Goal: Information Seeking & Learning: Learn about a topic

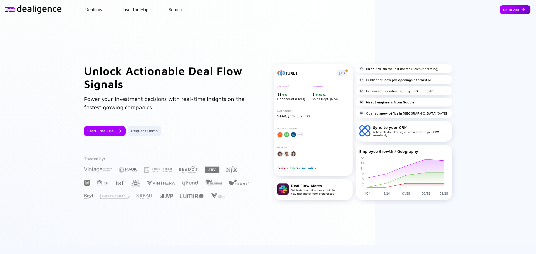
click at [508, 11] on div "Go to App" at bounding box center [515, 9] width 31 height 9
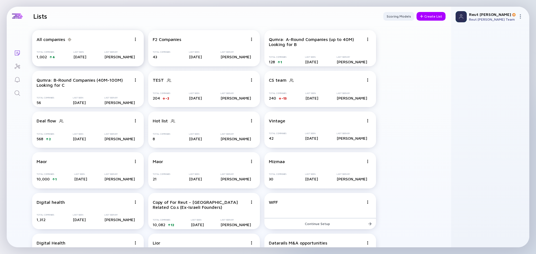
click at [54, 41] on div "All companies" at bounding box center [51, 39] width 28 height 5
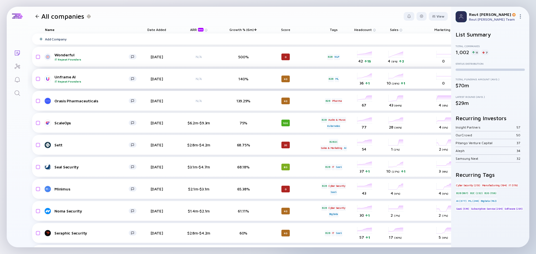
click at [65, 77] on div "Unframe AI Repeat Founders" at bounding box center [91, 79] width 74 height 9
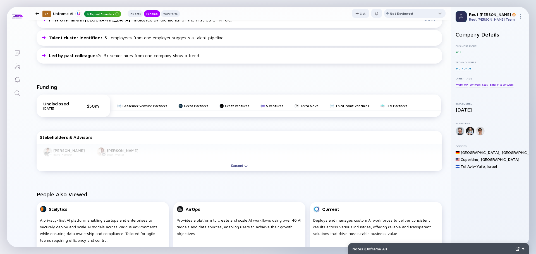
scroll to position [195, 0]
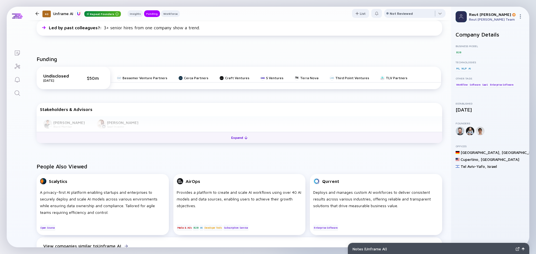
click at [123, 137] on button "Expand" at bounding box center [240, 137] width 406 height 11
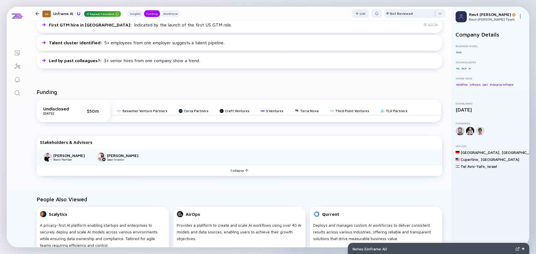
scroll to position [167, 0]
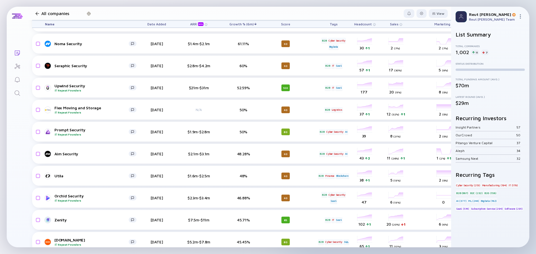
click at [194, 23] on div "ARR beta" at bounding box center [197, 24] width 15 height 4
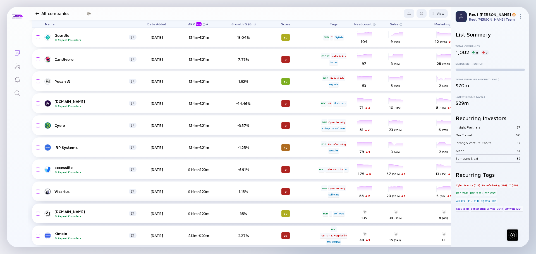
scroll to position [3703, 0]
click at [35, 14] on div at bounding box center [37, 14] width 8 height 4
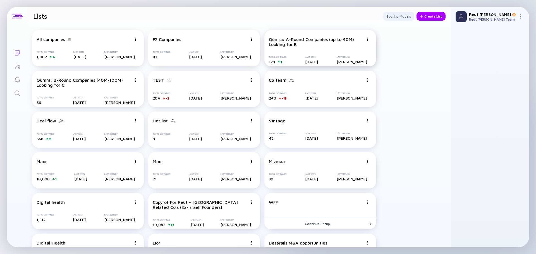
click at [295, 44] on div "Qumra: A-Round Companies (up to 40M) Looking for B" at bounding box center [316, 42] width 95 height 10
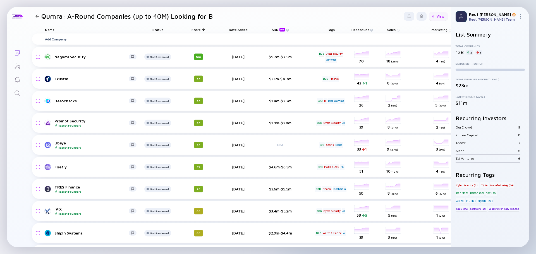
click at [434, 17] on div "View" at bounding box center [438, 16] width 19 height 9
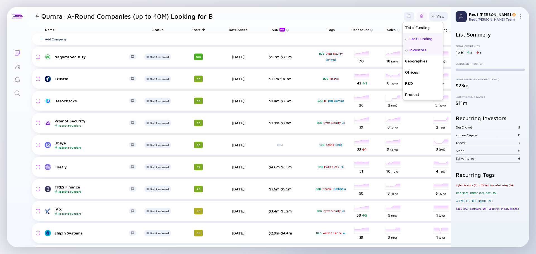
click at [417, 18] on div at bounding box center [422, 16] width 10 height 9
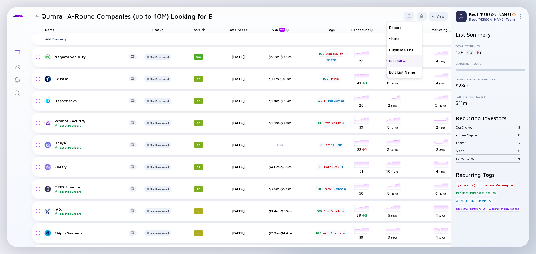
click at [405, 62] on div "Edit Filter" at bounding box center [404, 61] width 35 height 11
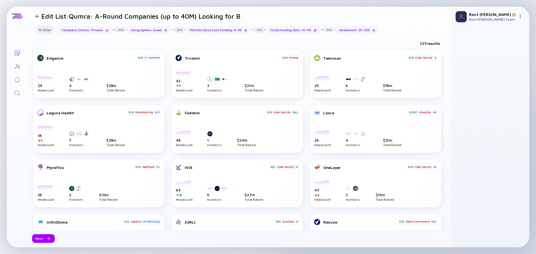
click at [313, 31] on div at bounding box center [314, 30] width 3 height 3
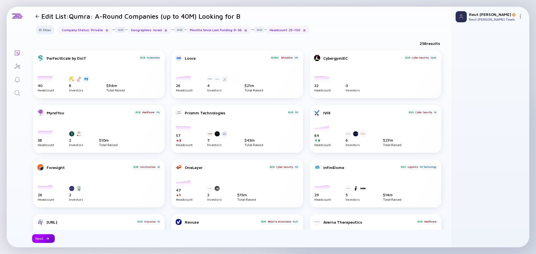
click at [46, 240] on div at bounding box center [47, 238] width 3 height 3
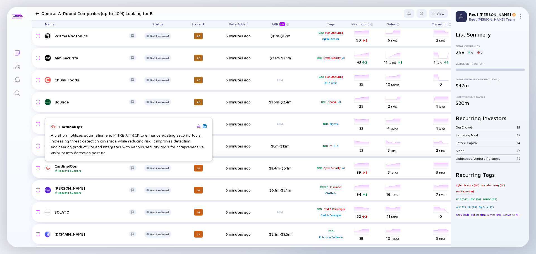
scroll to position [1703, 0]
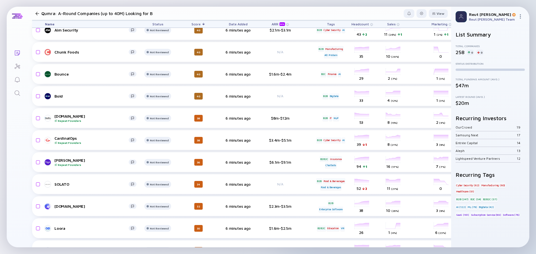
drag, startPoint x: 61, startPoint y: 204, endPoint x: 24, endPoint y: 206, distance: 36.7
click at [24, 206] on div "Lists Qumra: A-Round Companies (up to 40M) Looking for B View Name Status Score…" at bounding box center [268, 127] width 523 height 241
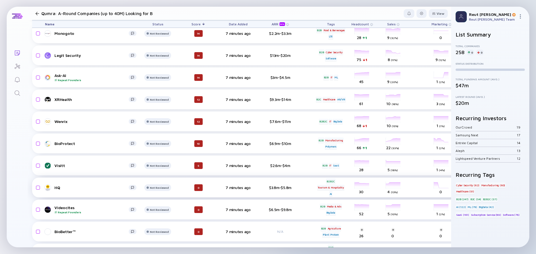
scroll to position [2512, 0]
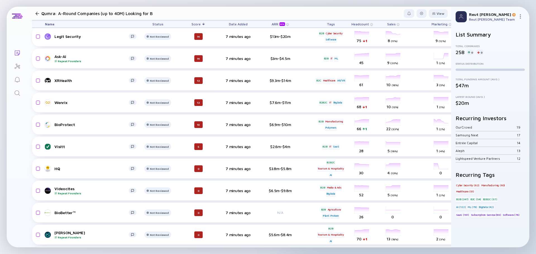
click at [36, 13] on div at bounding box center [37, 14] width 4 height 4
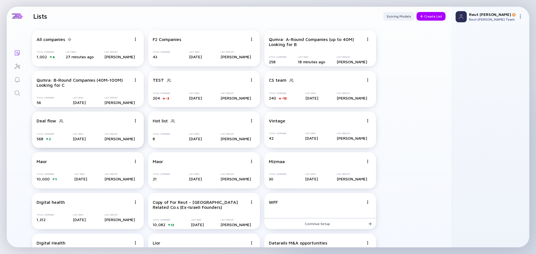
click at [42, 120] on div "Deal flow" at bounding box center [47, 120] width 20 height 5
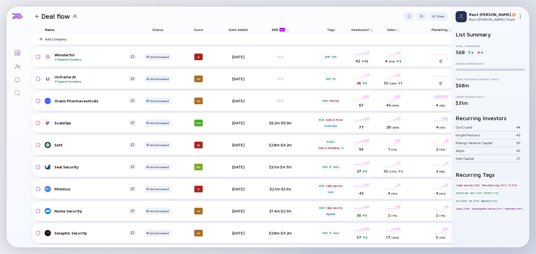
click at [198, 29] on div "Score" at bounding box center [198, 30] width 31 height 8
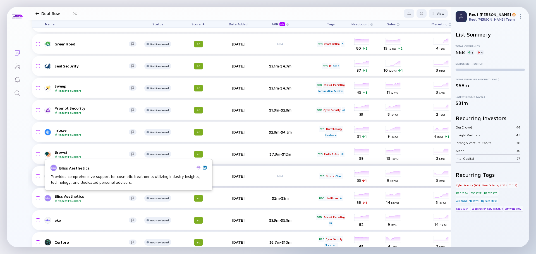
scroll to position [614, 0]
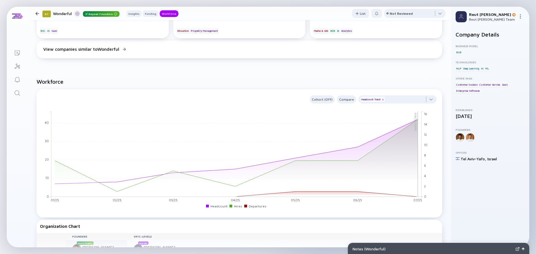
scroll to position [447, 0]
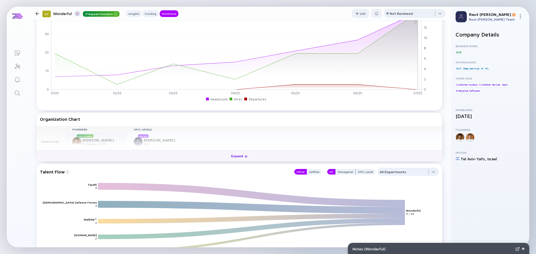
click at [147, 154] on button "Expand" at bounding box center [240, 155] width 406 height 11
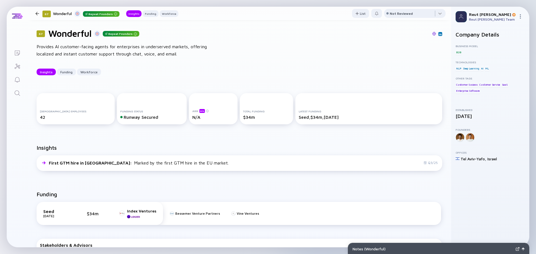
scroll to position [0, 0]
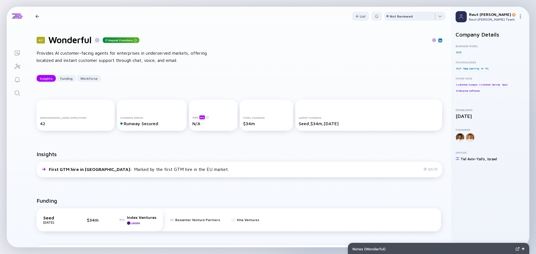
click at [18, 94] on icon "Search" at bounding box center [17, 93] width 7 height 7
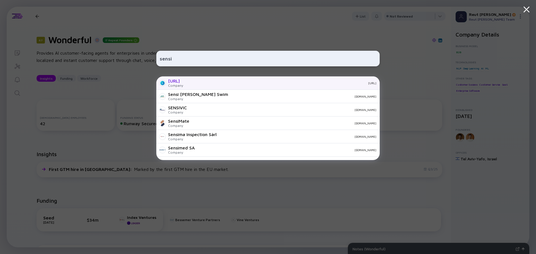
type input "sensi"
click at [193, 83] on div "sensi.ai" at bounding box center [282, 83] width 189 height 3
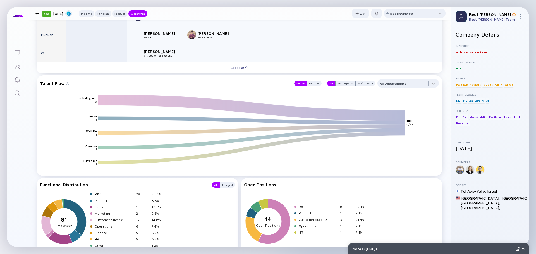
scroll to position [938, 0]
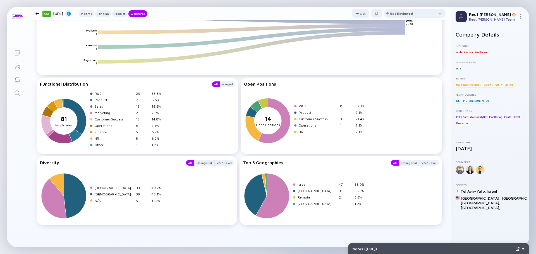
click at [15, 93] on icon "Search" at bounding box center [17, 93] width 7 height 7
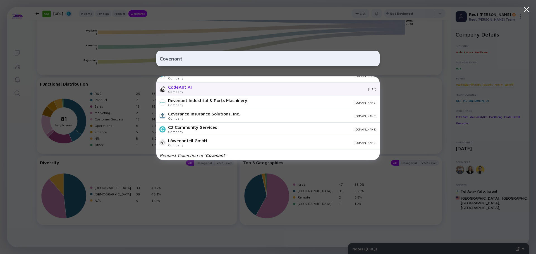
scroll to position [35, 0]
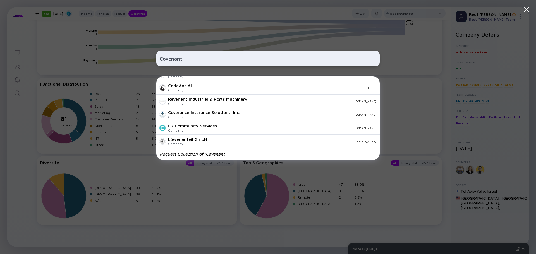
type input "Covenant"
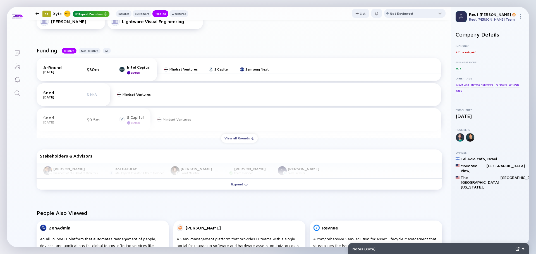
scroll to position [279, 0]
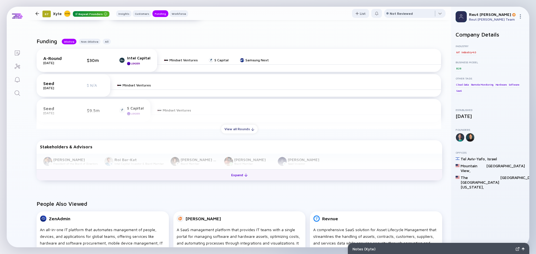
click at [82, 173] on button "Expand" at bounding box center [240, 174] width 406 height 11
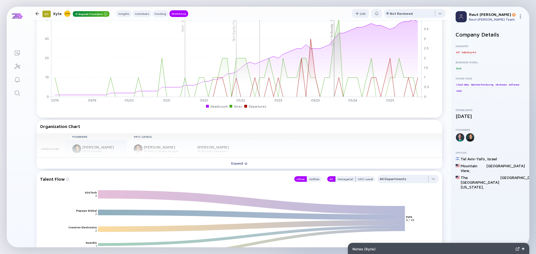
scroll to position [614, 0]
click at [208, 160] on button "Expand" at bounding box center [240, 162] width 406 height 11
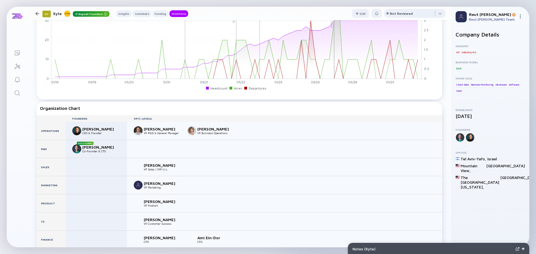
scroll to position [642, 0]
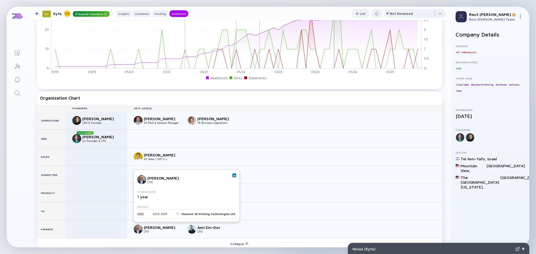
click at [142, 177] on img at bounding box center [141, 179] width 9 height 9
click at [233, 174] on img at bounding box center [234, 175] width 3 height 3
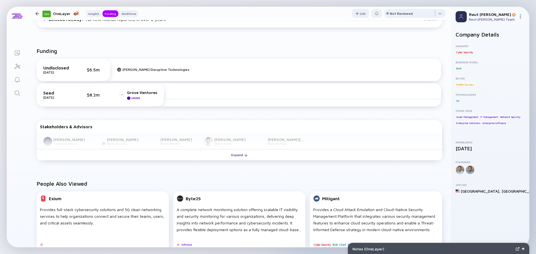
scroll to position [167, 0]
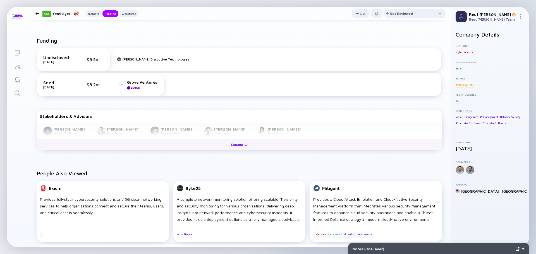
click at [201, 143] on button "Expand" at bounding box center [240, 144] width 406 height 11
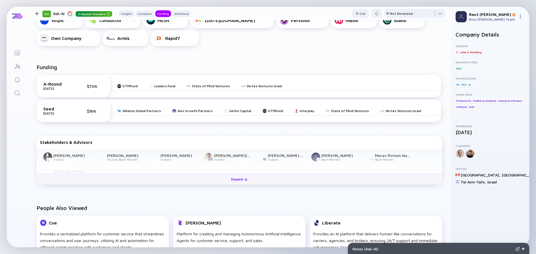
scroll to position [223, 0]
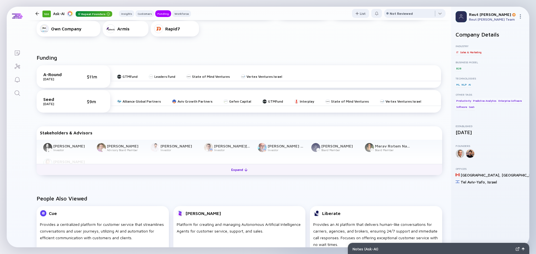
click at [198, 173] on button "Expand" at bounding box center [240, 169] width 406 height 11
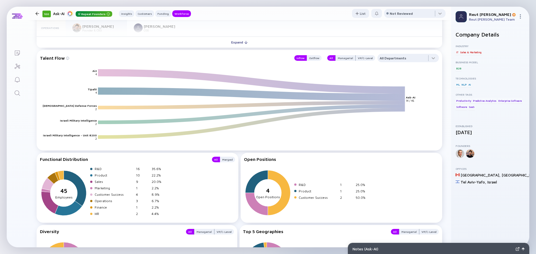
scroll to position [726, 0]
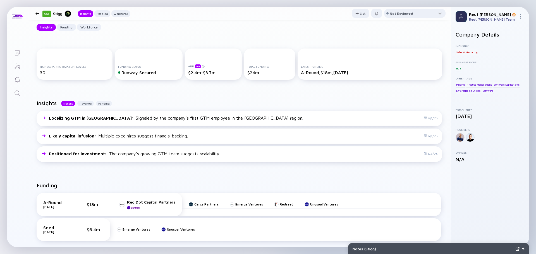
scroll to position [54, 0]
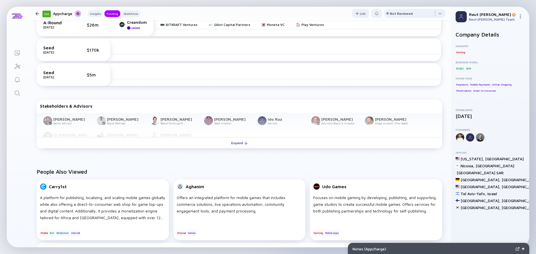
scroll to position [307, 0]
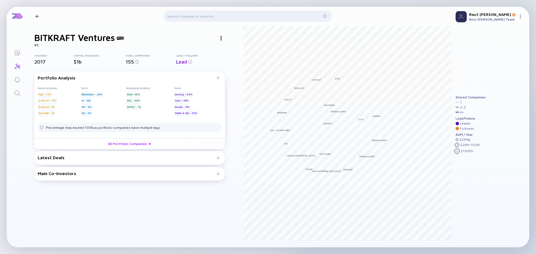
click at [87, 160] on div "Latest Deals Qloud Games Aug 2025 B2C Seed Games Billions Network Aug 2025 Undi…" at bounding box center [129, 158] width 191 height 14
click at [200, 158] on div "Latest Deals" at bounding box center [127, 157] width 179 height 5
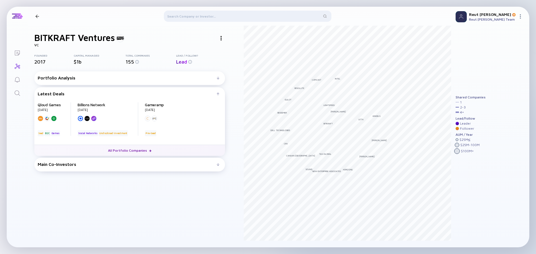
click at [131, 151] on link "All Portfolio Companies" at bounding box center [129, 150] width 191 height 11
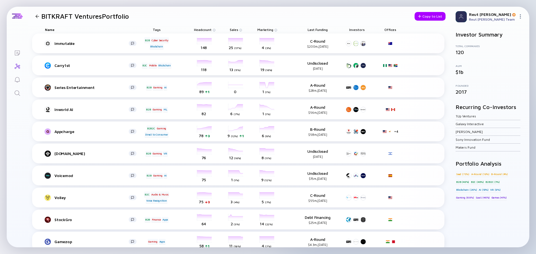
click at [389, 29] on div "Offices" at bounding box center [390, 30] width 25 height 8
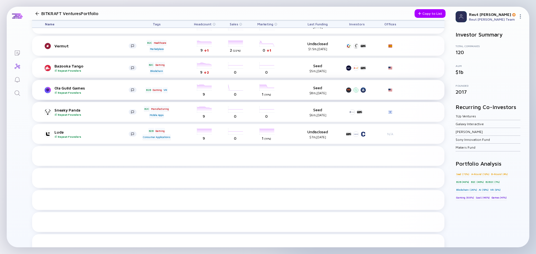
scroll to position [1357, 0]
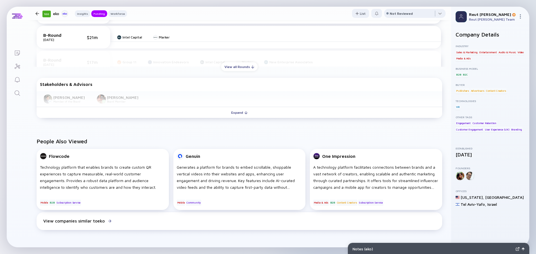
scroll to position [251, 0]
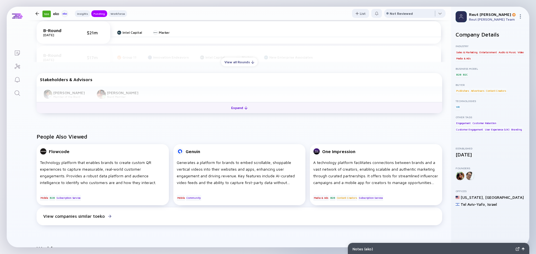
click at [241, 107] on div "Expand" at bounding box center [239, 108] width 23 height 9
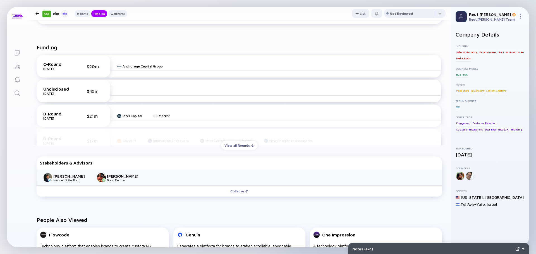
scroll to position [167, 0]
click at [235, 147] on div "View all Rounds" at bounding box center [239, 146] width 37 height 9
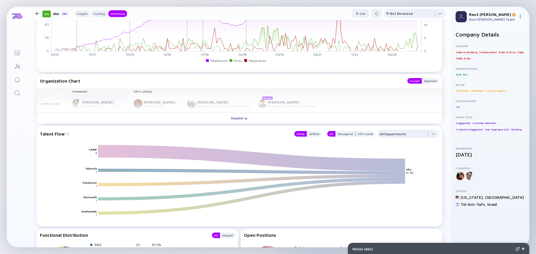
scroll to position [614, 0]
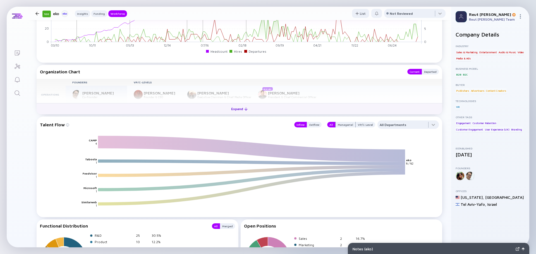
click at [160, 108] on button "Expand" at bounding box center [240, 108] width 406 height 11
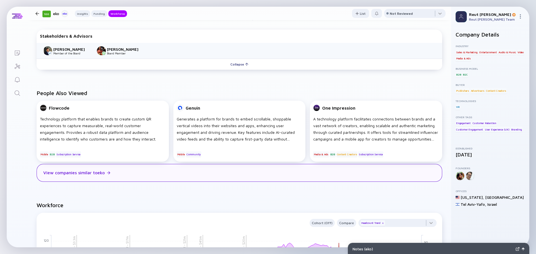
scroll to position [335, 0]
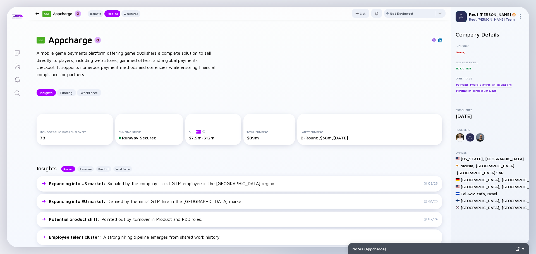
scroll to position [307, 0]
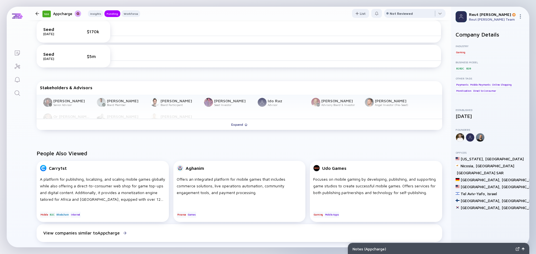
click at [173, 101] on div "[PERSON_NAME] Senior Advisor [PERSON_NAME] Board Member [PERSON_NAME] Board Par…" at bounding box center [240, 107] width 406 height 25
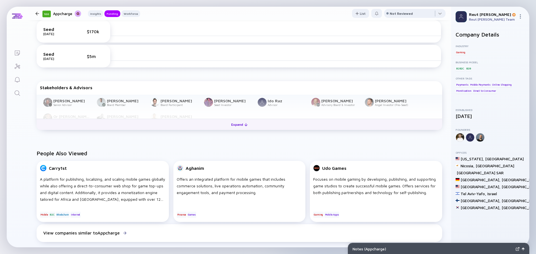
click at [185, 126] on button "Expand" at bounding box center [240, 124] width 406 height 11
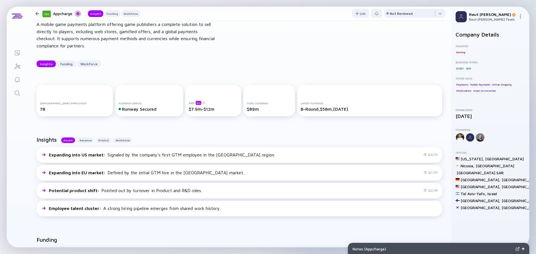
scroll to position [0, 0]
